Goal: Information Seeking & Learning: Learn about a topic

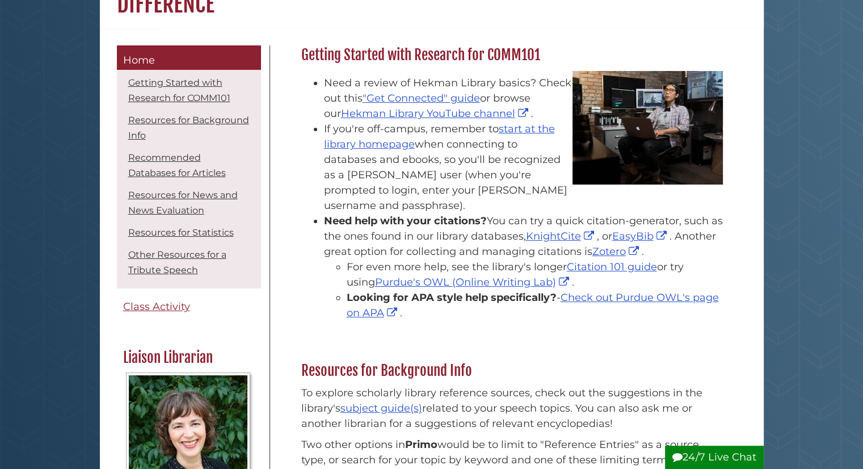
scroll to position [150, 0]
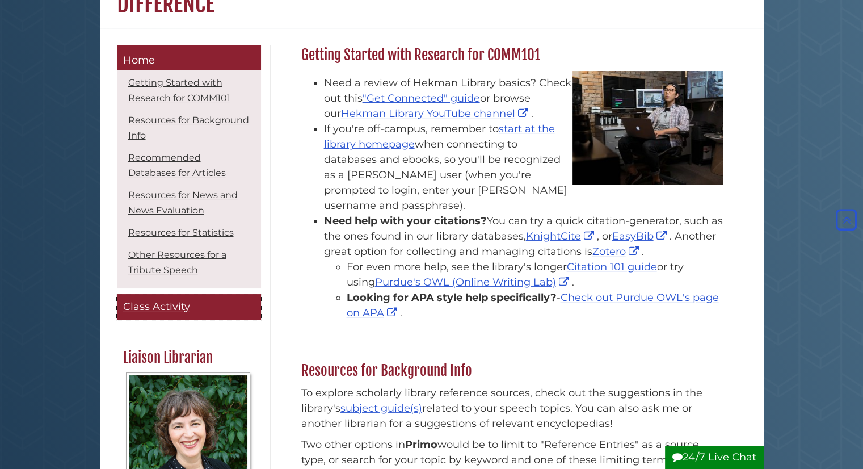
click at [181, 305] on span "Class Activity" at bounding box center [156, 306] width 67 height 12
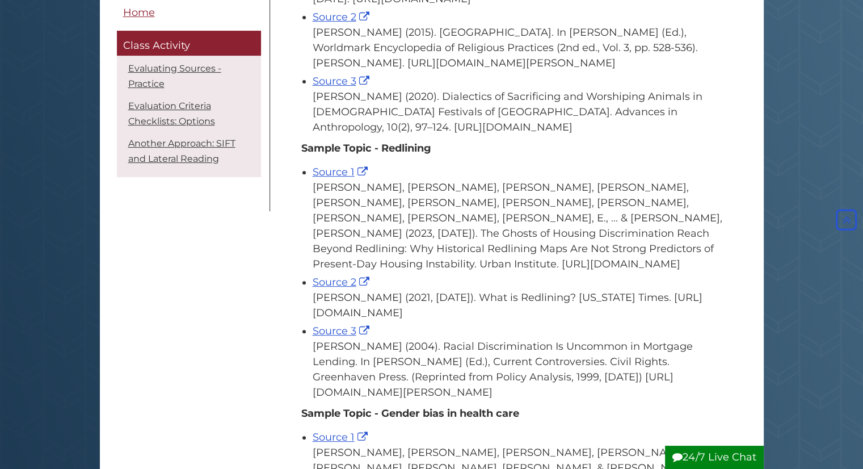
scroll to position [439, 0]
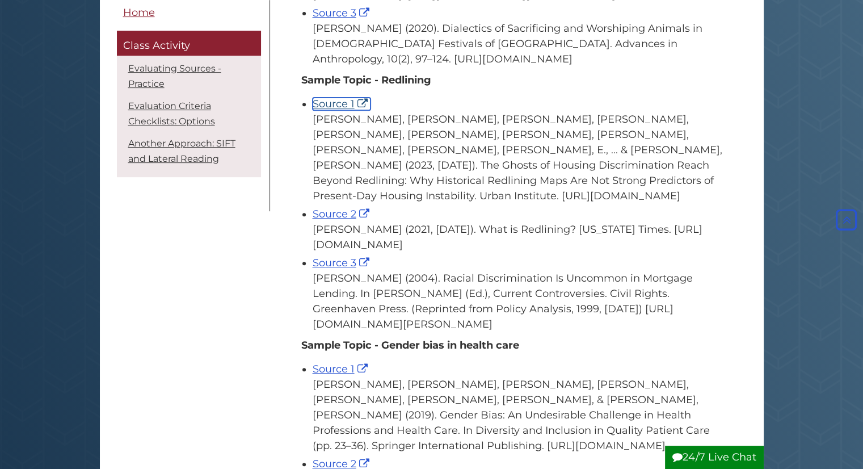
click at [335, 110] on link "Source 1" at bounding box center [342, 104] width 58 height 12
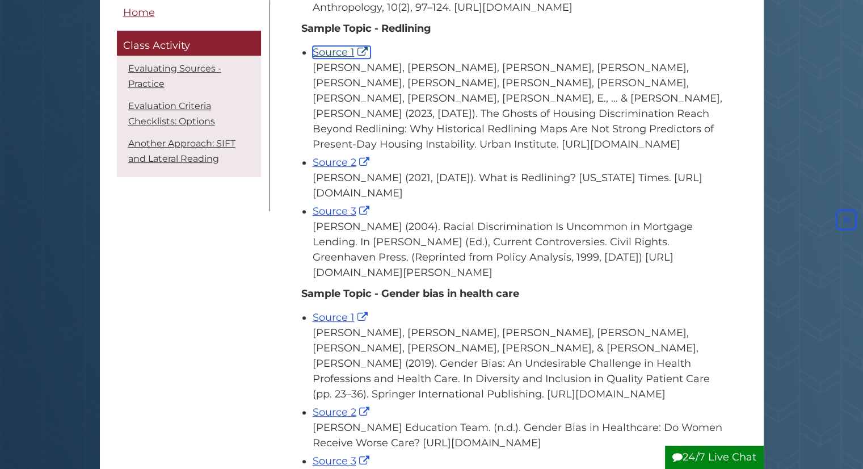
scroll to position [490, 0]
click at [329, 169] on link "Source 2" at bounding box center [343, 162] width 60 height 12
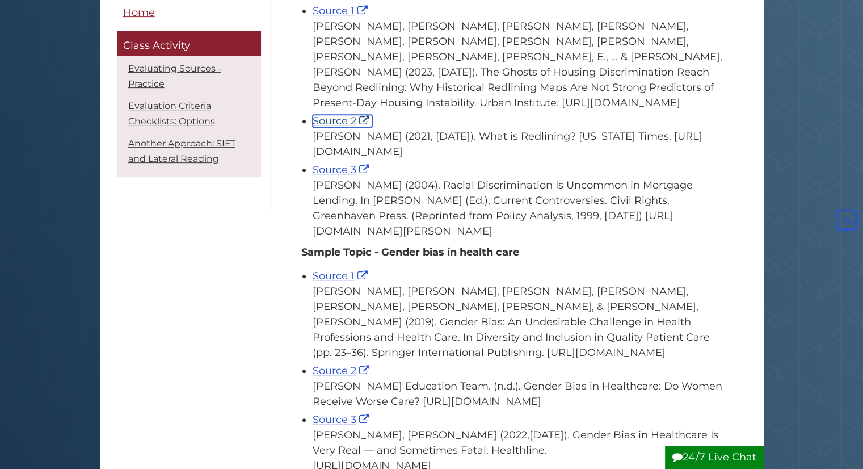
scroll to position [534, 0]
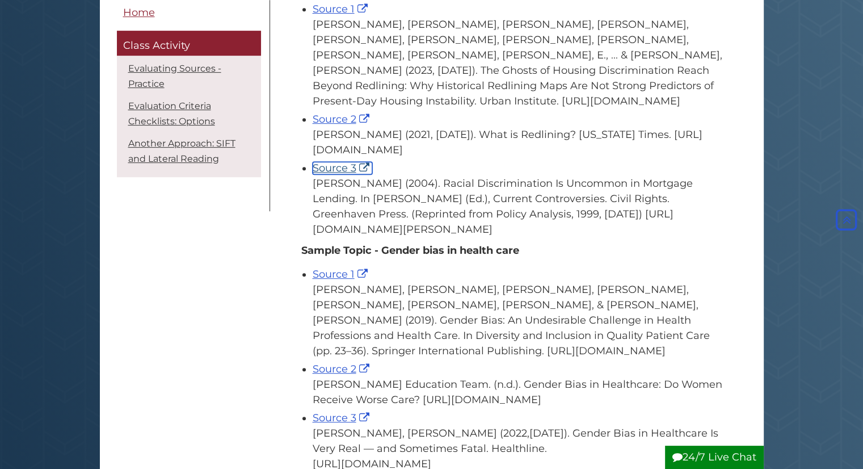
click at [335, 174] on link "Source 3" at bounding box center [343, 168] width 60 height 12
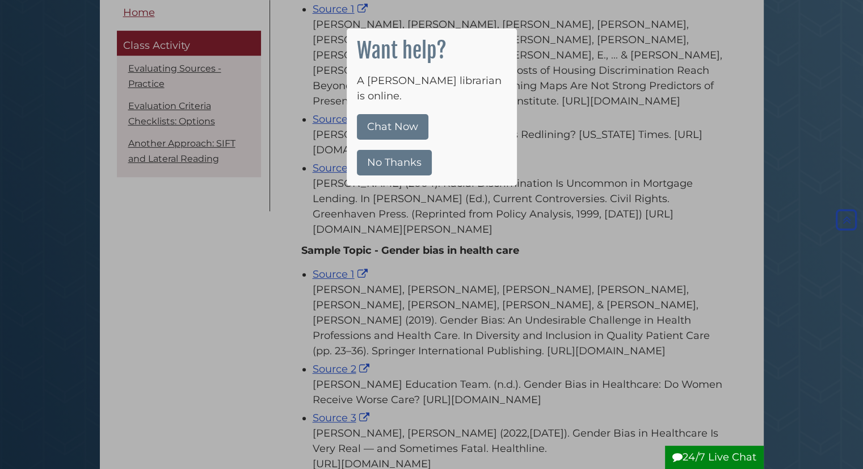
click at [414, 150] on button "No Thanks" at bounding box center [394, 163] width 75 height 26
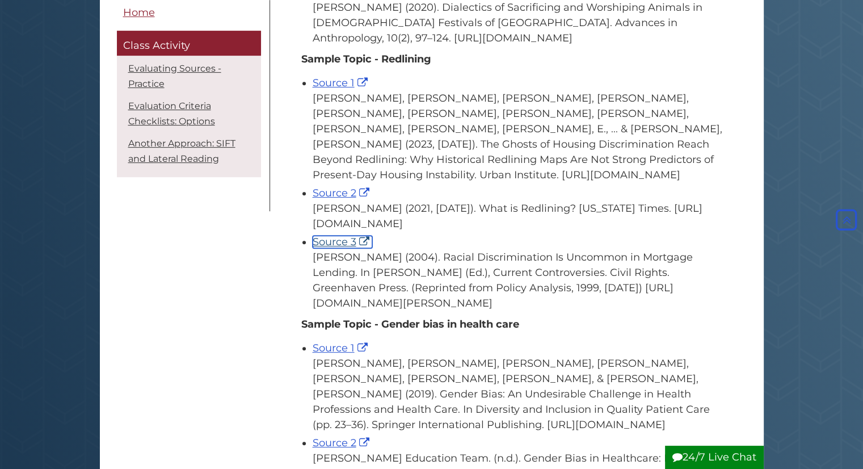
scroll to position [461, 0]
